Goal: Check status: Check status

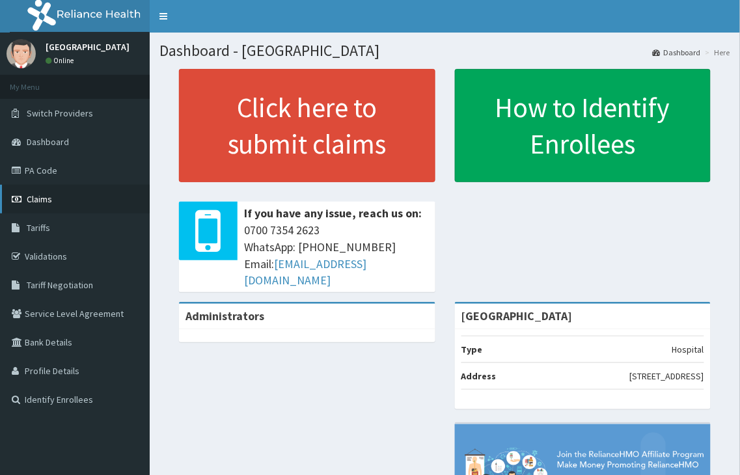
click at [43, 200] on span "Claims" at bounding box center [39, 199] width 25 height 12
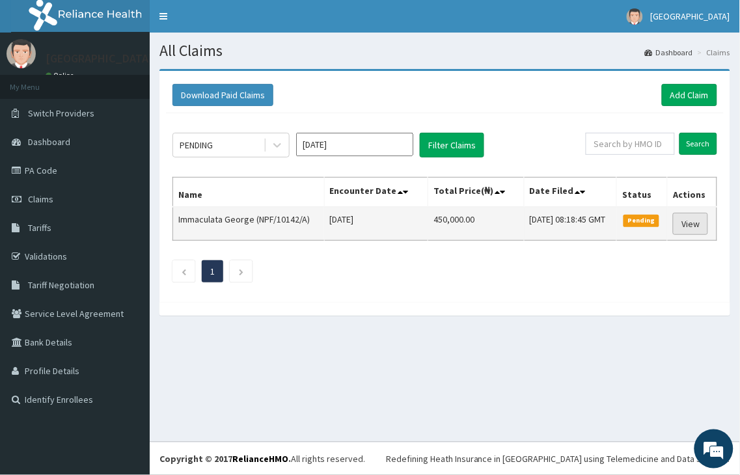
click at [694, 229] on link "View" at bounding box center [690, 224] width 35 height 22
